Goal: Information Seeking & Learning: Learn about a topic

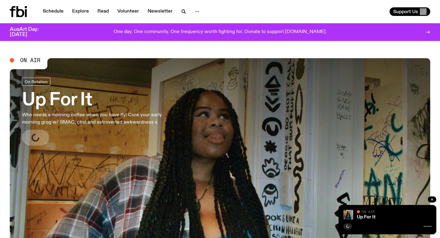
click at [47, 20] on div "Schedule Explore Read Volunteer Newsletter Support Us" at bounding box center [220, 11] width 440 height 23
click at [42, 13] on link "Schedule" at bounding box center [53, 11] width 28 height 9
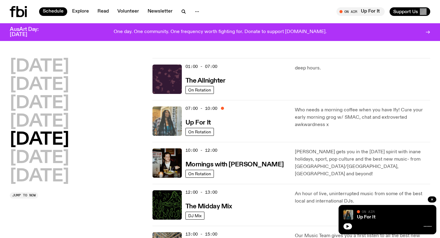
click at [162, 125] on img at bounding box center [166, 120] width 29 height 29
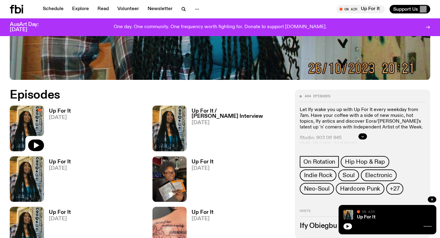
scroll to position [266, 0]
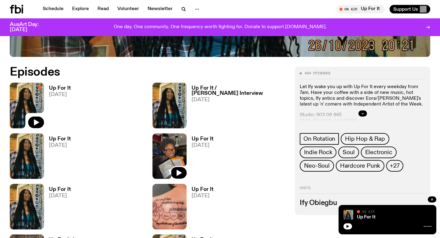
click at [165, 136] on img at bounding box center [169, 155] width 34 height 45
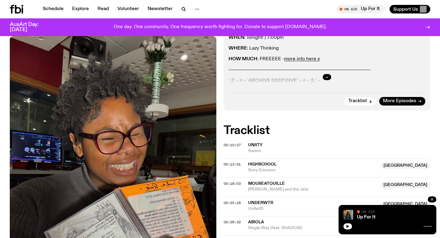
scroll to position [116, 0]
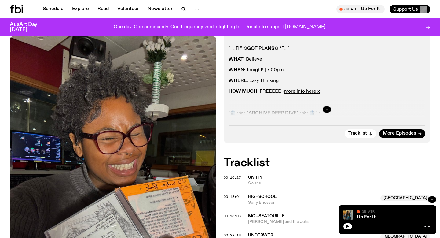
click at [324, 112] on div at bounding box center [326, 110] width 197 height 20
click at [326, 109] on icon "button" at bounding box center [327, 109] width 2 height 1
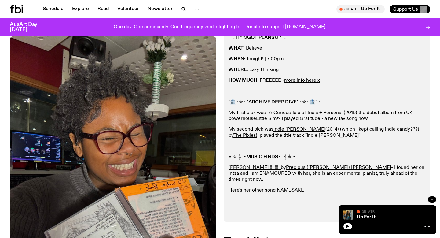
scroll to position [129, 0]
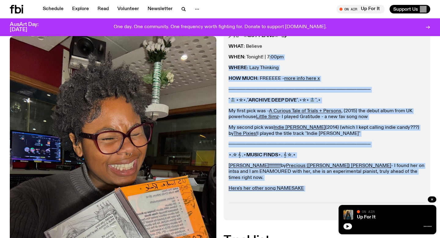
drag, startPoint x: 350, startPoint y: 195, endPoint x: 269, endPoint y: 55, distance: 161.3
click at [269, 55] on div "˚ ༘ ｡𖦹 ° ✩ GOT PLANS ✩ °𖦹｡ ༘˚ WHAT : Believe WHEN : Tonight! | 7:00pm WHERE : L…" at bounding box center [326, 117] width 197 height 169
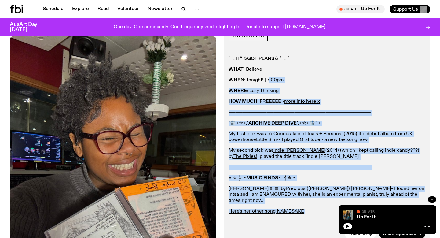
scroll to position [102, 0]
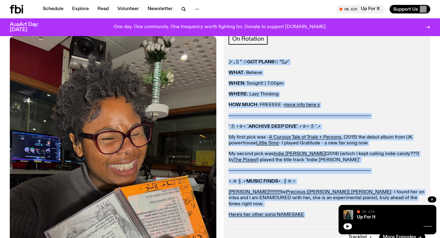
drag, startPoint x: 227, startPoint y: 58, endPoint x: 352, endPoint y: 229, distance: 210.8
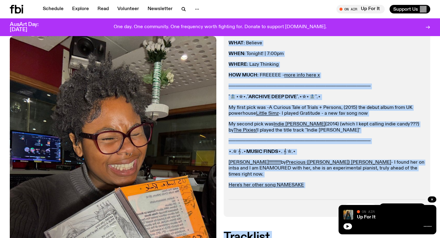
scroll to position [132, 0]
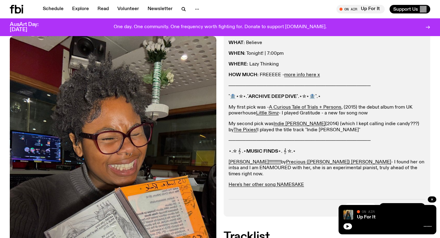
click at [282, 95] on strong "ARCHIVE DEEP DIVE" at bounding box center [272, 96] width 48 height 5
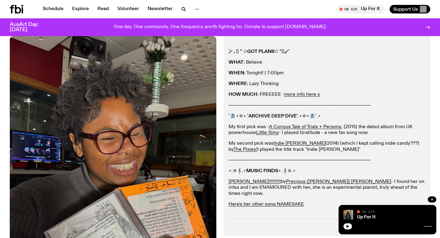
scroll to position [108, 0]
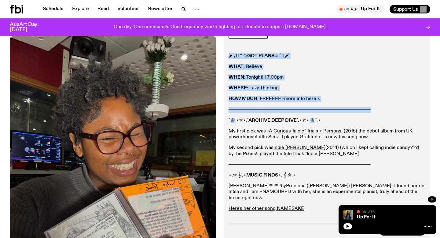
drag, startPoint x: 227, startPoint y: 55, endPoint x: 426, endPoint y: 111, distance: 206.9
click at [426, 111] on div "Aired on [DATE] 7:00am On Rotation ˚ ༘ ｡𖦹 ° ✩ GOT PLANS ✩ °𖦹｡ ༘˚ WHAT : Believe…" at bounding box center [326, 124] width 206 height 230
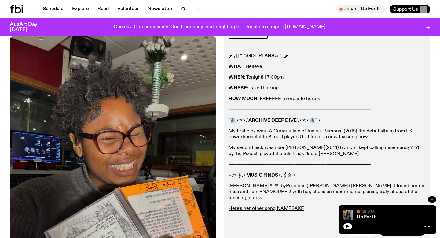
click at [421, 110] on p "─────────────────────────────────────────" at bounding box center [326, 110] width 197 height 6
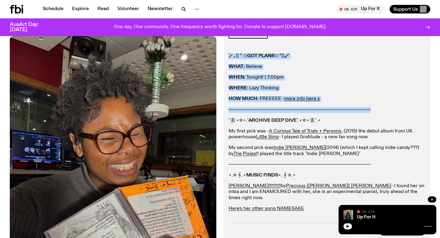
drag, startPoint x: 426, startPoint y: 110, endPoint x: 228, endPoint y: 52, distance: 206.6
click at [228, 52] on div "Aired on [DATE] 7:00am On Rotation ˚ ༘ ｡𖦹 ° ✩ GOT PLANS ✩ °𖦹｡ ༘˚ WHAT : Believe…" at bounding box center [326, 124] width 206 height 230
copy div "˚ ༘ ｡𖦹 ° ✩ GOT PLANS ✩ °𖦹｡ ༘˚ WHAT : Believe WHEN : Tonight! | 7:00pm WHERE : L…"
